Goal: Task Accomplishment & Management: Use online tool/utility

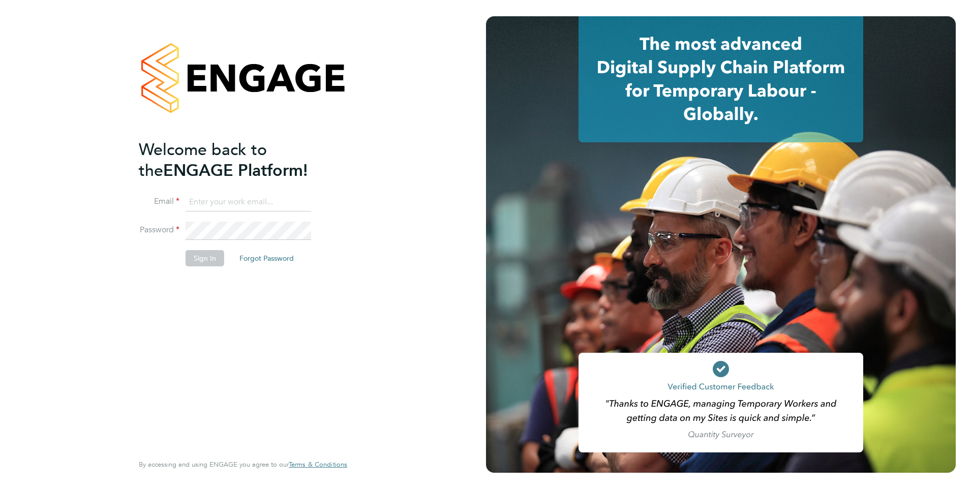
type input "colleen.marshall@NCCLondon.ac.uk"
click at [201, 262] on button "Sign In" at bounding box center [204, 258] width 39 height 16
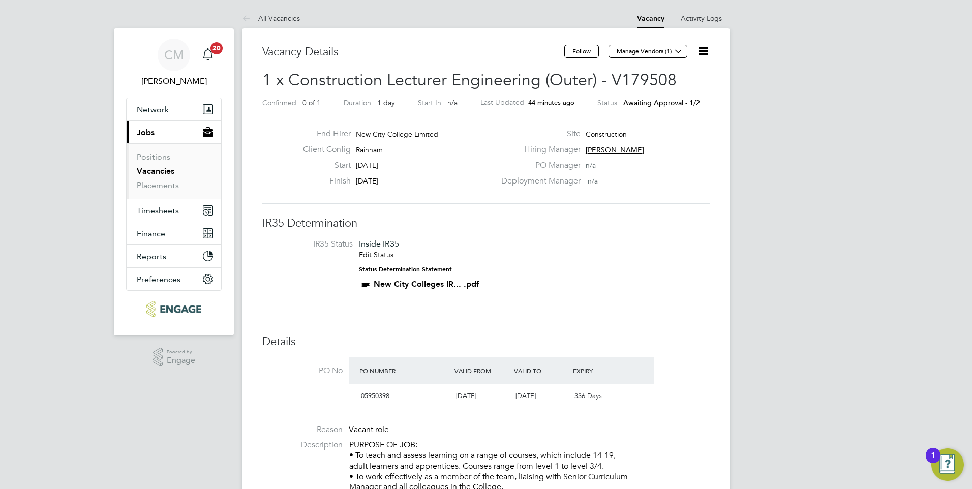
click at [701, 46] on icon at bounding box center [703, 51] width 13 height 13
click at [664, 106] on li "Approve" at bounding box center [678, 109] width 59 height 14
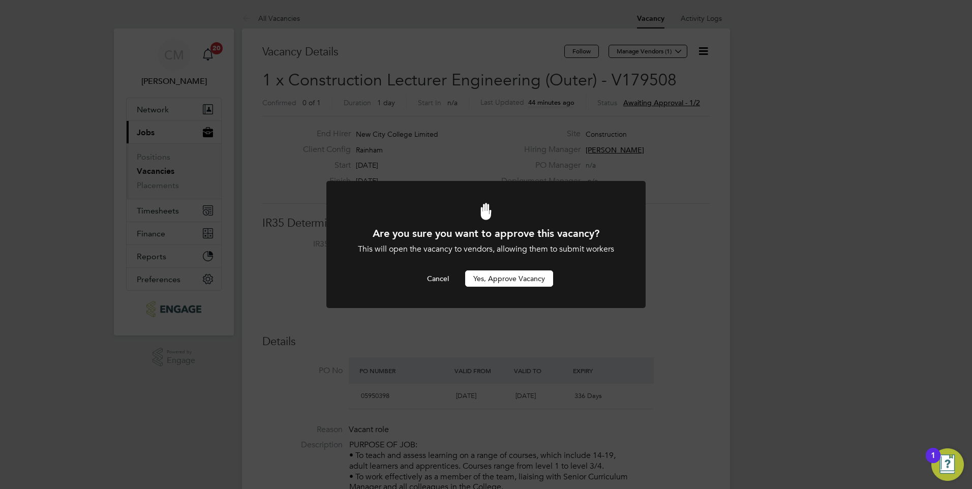
click at [495, 276] on button "Yes, Approve Vacancy" at bounding box center [509, 278] width 88 height 16
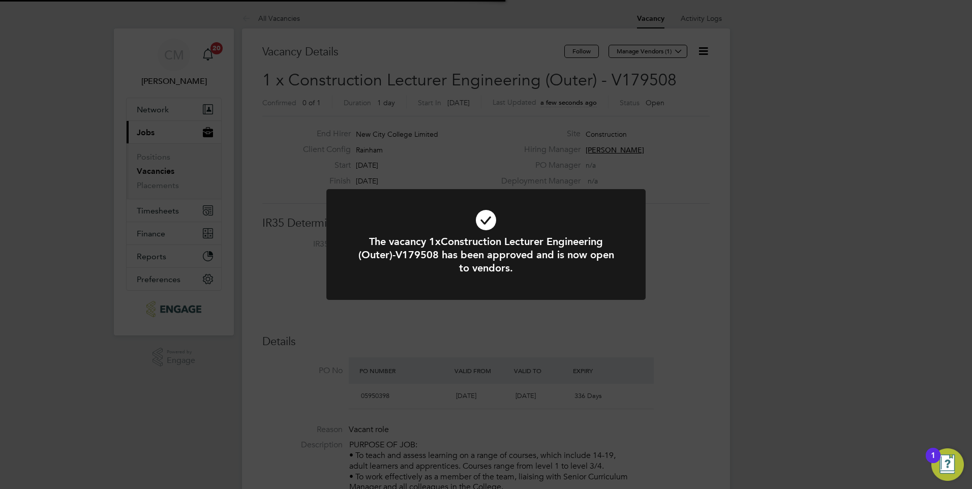
scroll to position [30, 71]
